Goal: Task Accomplishment & Management: Manage account settings

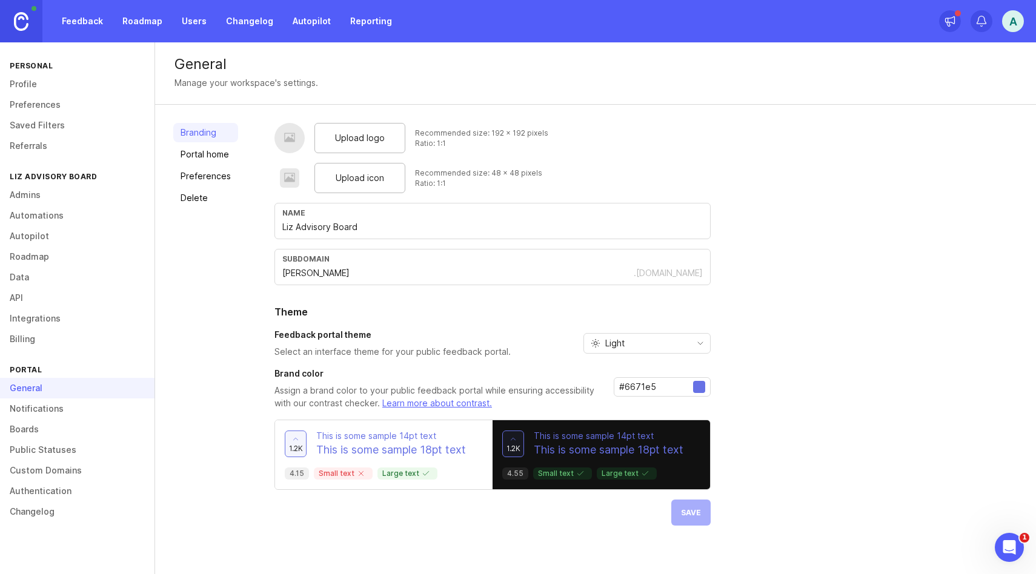
click at [214, 154] on link "Portal home" at bounding box center [205, 154] width 65 height 19
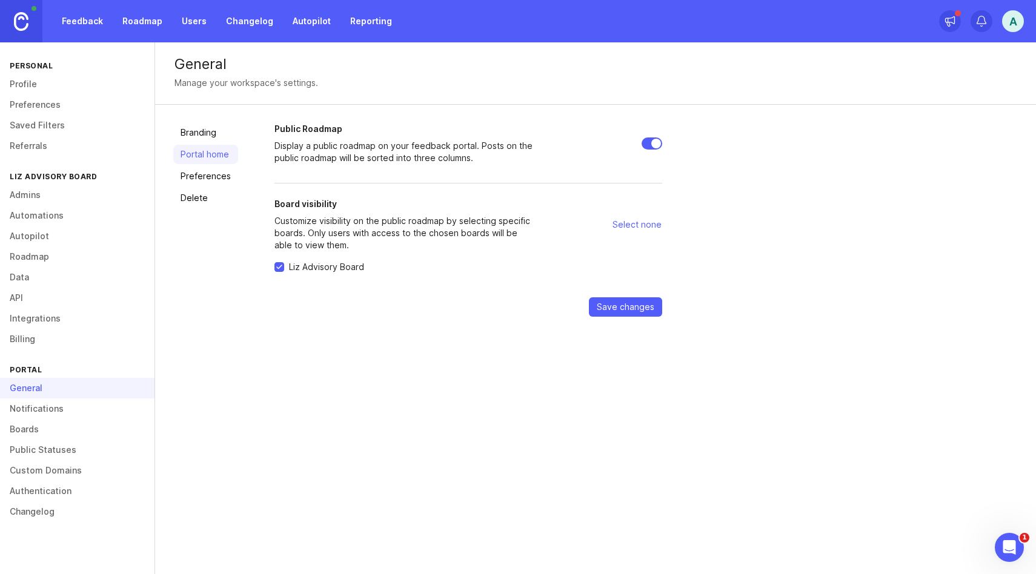
click at [652, 142] on input "Public Roadmap" at bounding box center [651, 143] width 21 height 12
checkbox input "true"
click at [639, 224] on span "Select none" at bounding box center [636, 225] width 49 height 12
checkbox input "false"
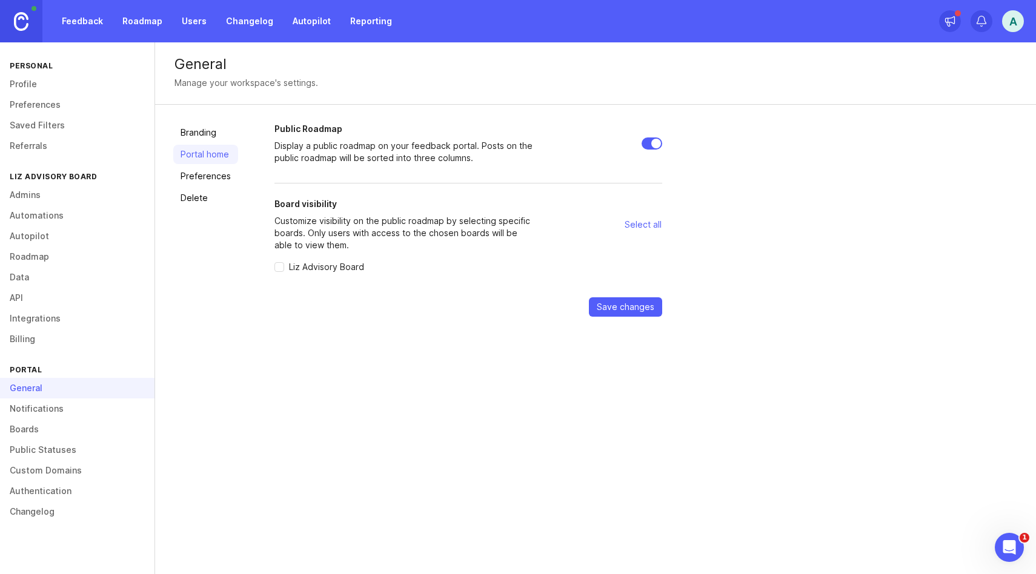
click at [654, 143] on input "Public Roadmap" at bounding box center [651, 143] width 21 height 12
checkbox input "false"
click at [279, 268] on input "Liz Advisory Board" at bounding box center [279, 267] width 10 height 10
checkbox input "true"
click at [612, 313] on button "Save changes" at bounding box center [625, 306] width 73 height 19
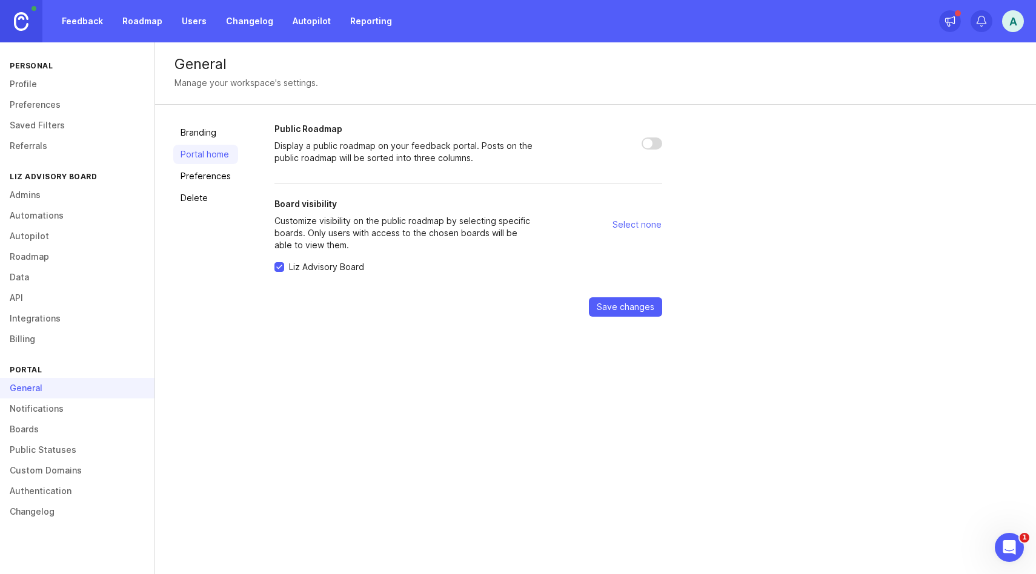
click at [206, 181] on link "Preferences" at bounding box center [205, 176] width 65 height 19
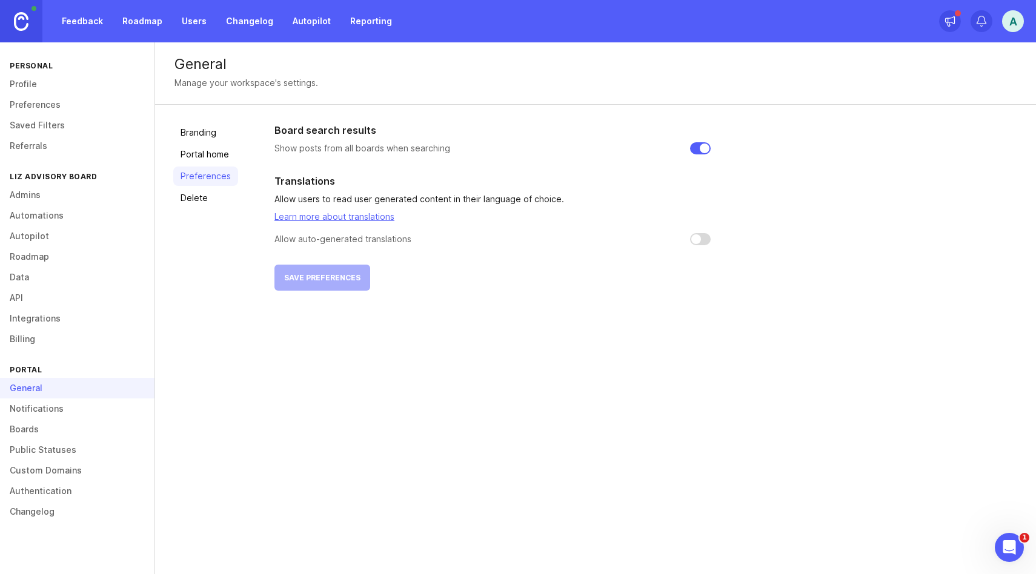
click at [195, 133] on link "Branding" at bounding box center [205, 132] width 65 height 19
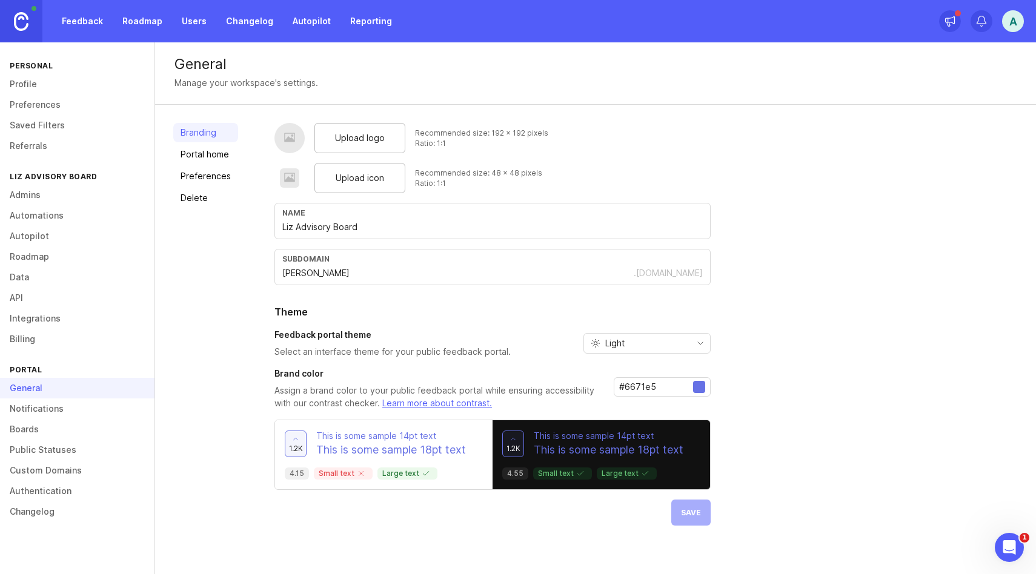
click at [44, 253] on link "Roadmap" at bounding box center [77, 256] width 154 height 21
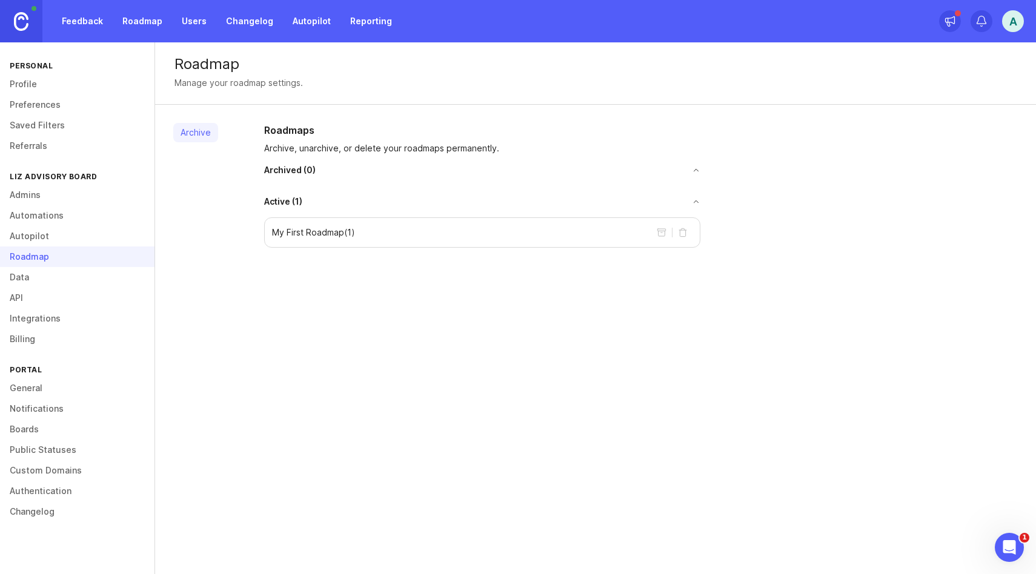
click at [26, 200] on link "Admins" at bounding box center [77, 195] width 154 height 21
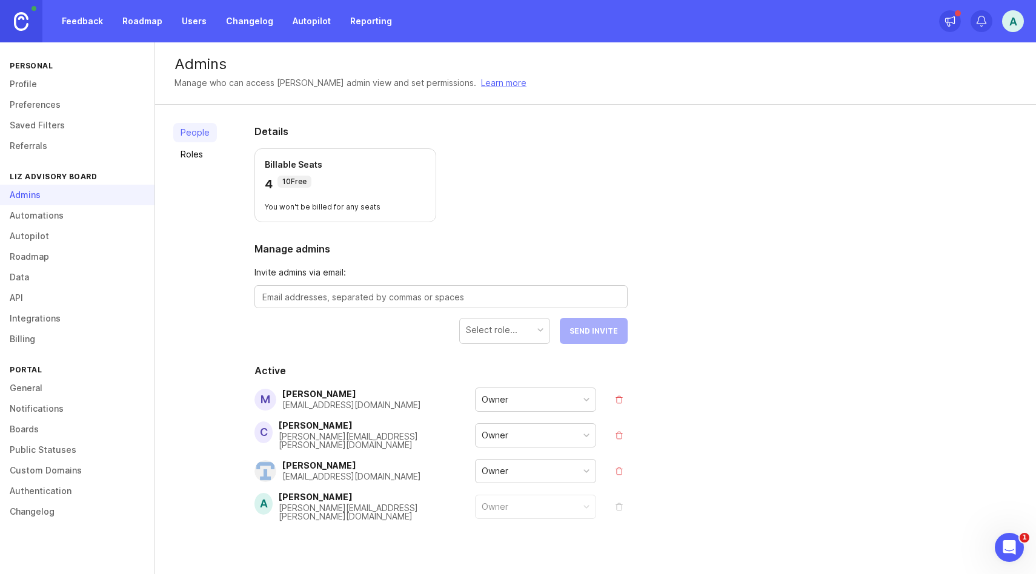
click at [26, 217] on link "Automations" at bounding box center [77, 215] width 154 height 21
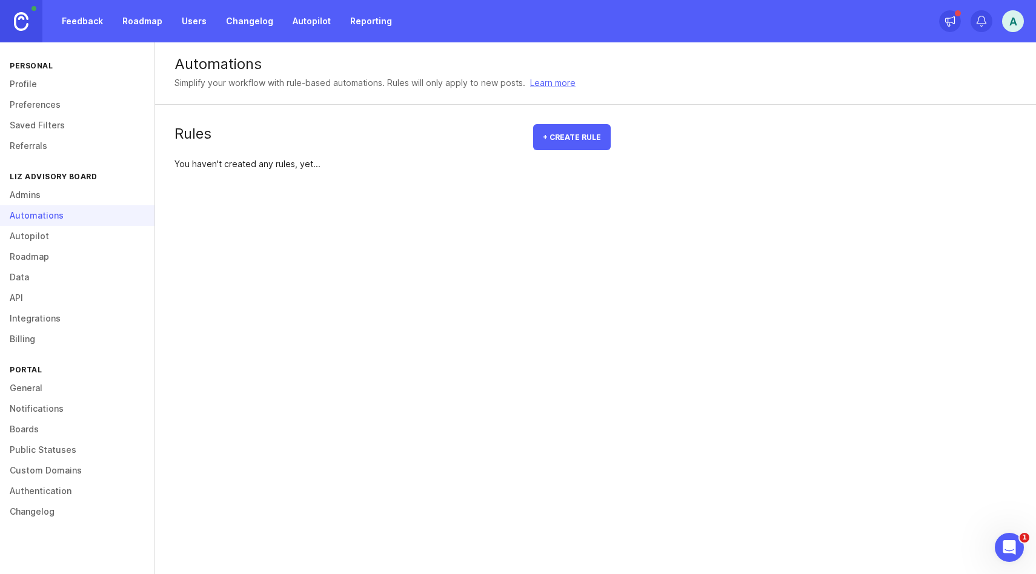
click at [22, 236] on link "Autopilot" at bounding box center [77, 236] width 154 height 21
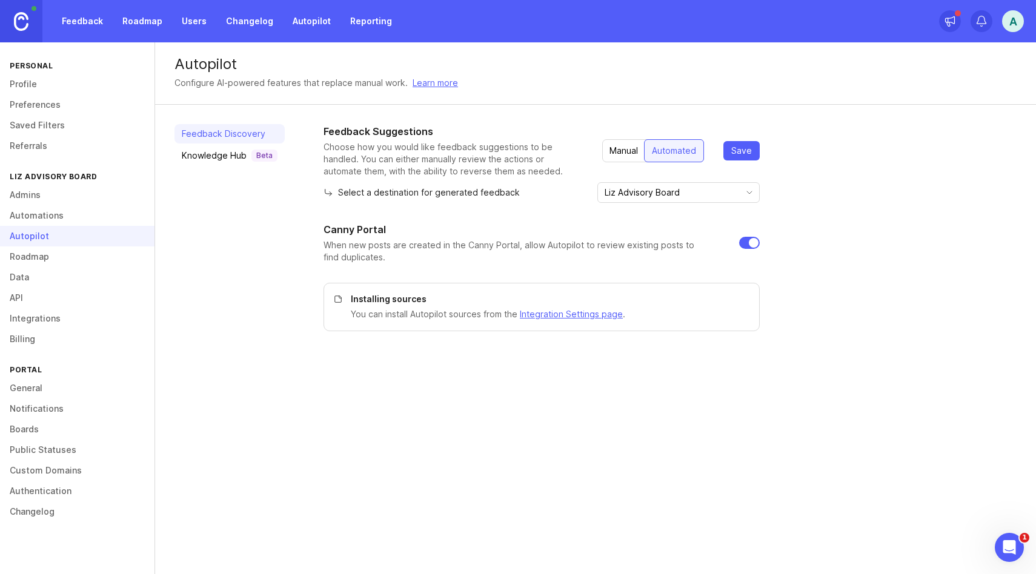
click at [17, 254] on link "Roadmap" at bounding box center [77, 256] width 154 height 21
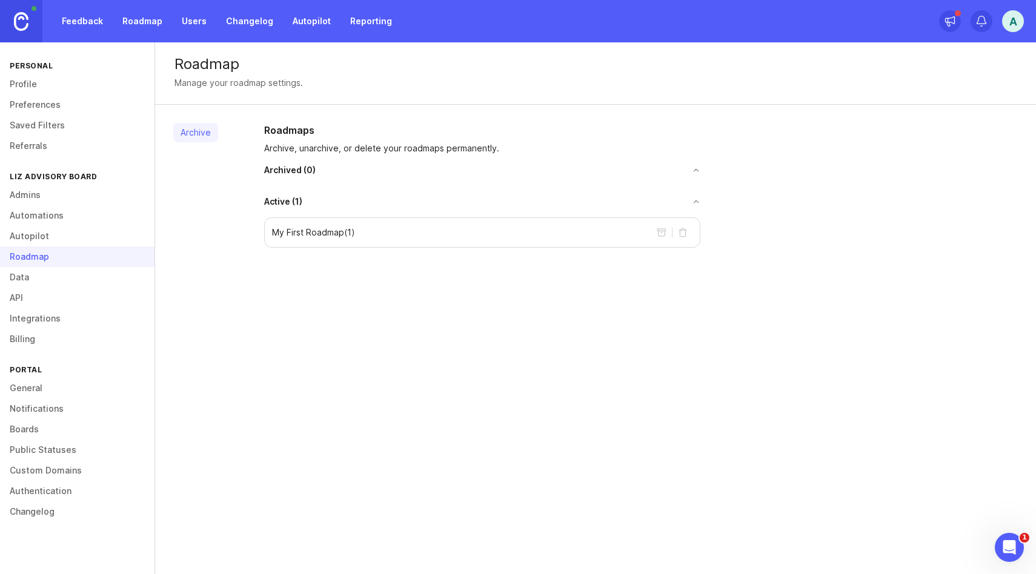
click at [409, 232] on div "My First Roadmap ( 1 )" at bounding box center [482, 232] width 436 height 30
click at [696, 200] on button "toggle for accordion" at bounding box center [501, 201] width 398 height 8
click at [13, 274] on link "Data" at bounding box center [77, 277] width 154 height 21
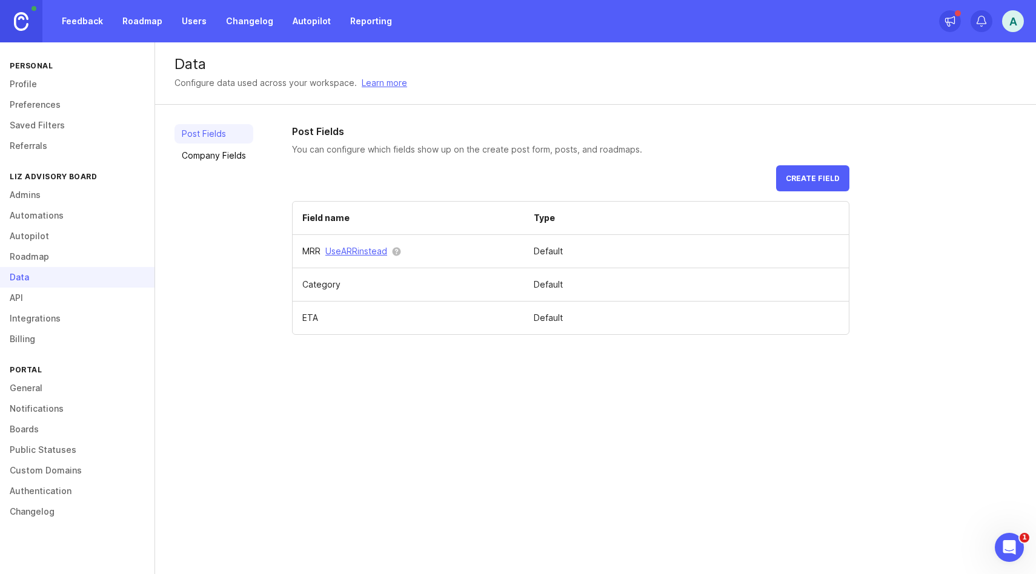
click at [13, 297] on link "API" at bounding box center [77, 298] width 154 height 21
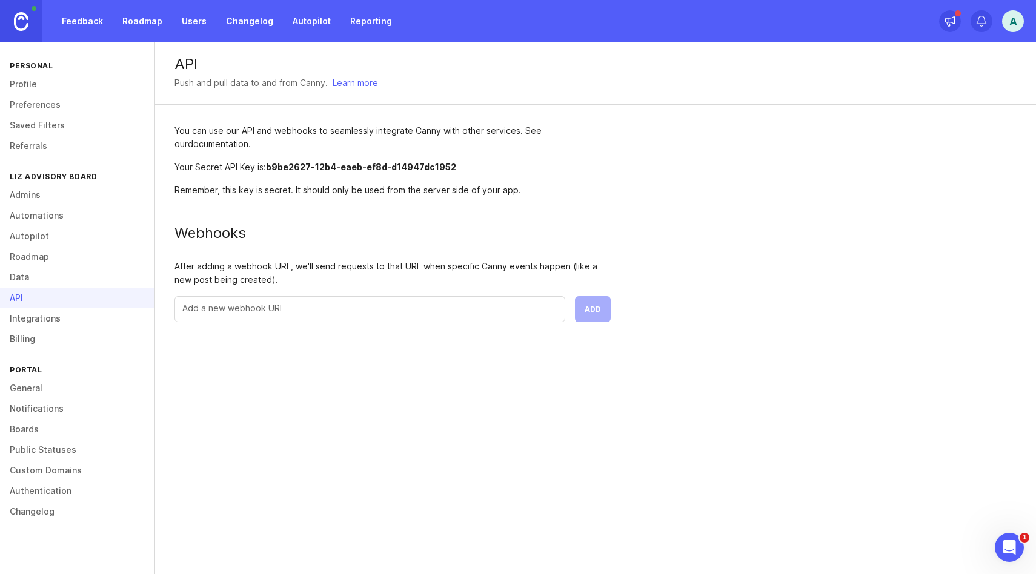
click at [13, 316] on link "Integrations" at bounding box center [77, 318] width 154 height 21
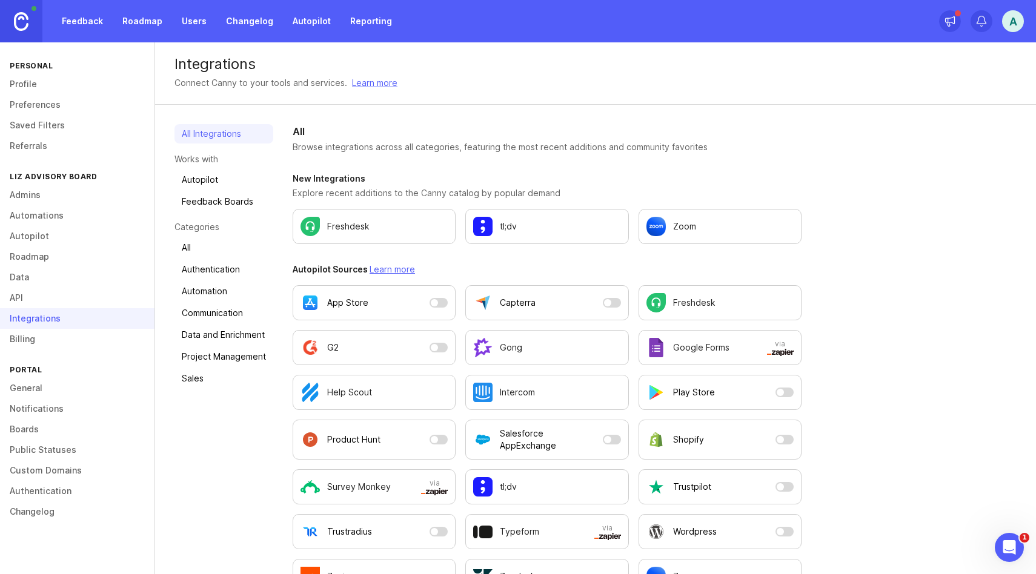
click at [15, 338] on link "Billing" at bounding box center [77, 339] width 154 height 21
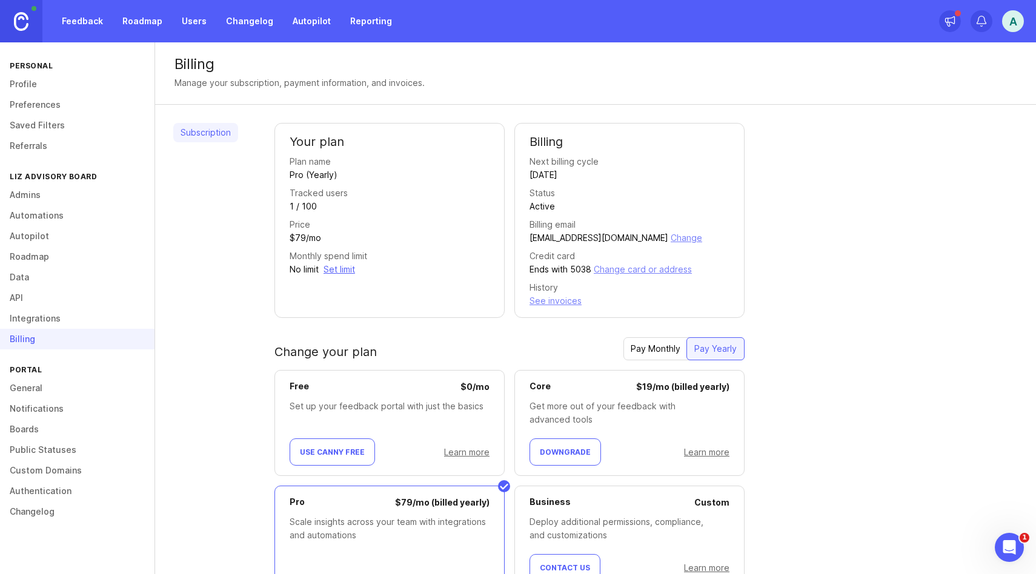
click at [36, 388] on link "General" at bounding box center [77, 388] width 154 height 21
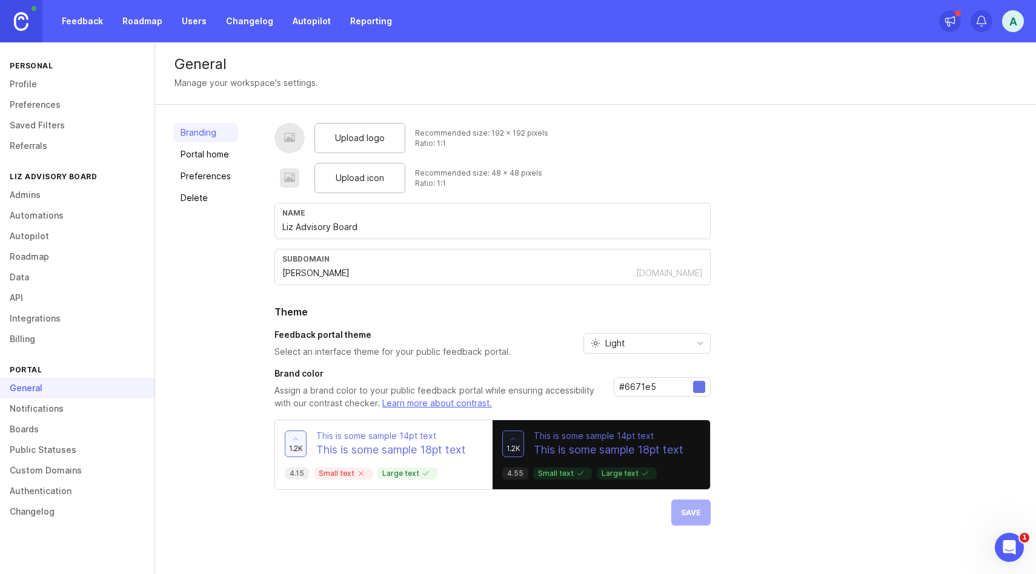
click at [33, 453] on link "Public Statuses" at bounding box center [77, 450] width 154 height 21
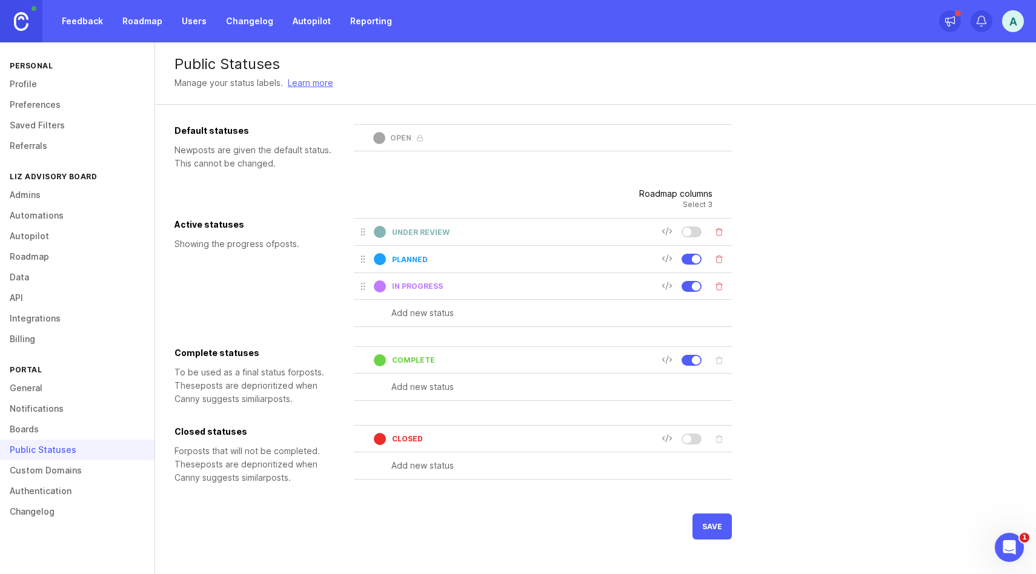
click at [33, 471] on link "Custom Domains" at bounding box center [77, 470] width 154 height 21
